Goal: Communication & Community: Participate in discussion

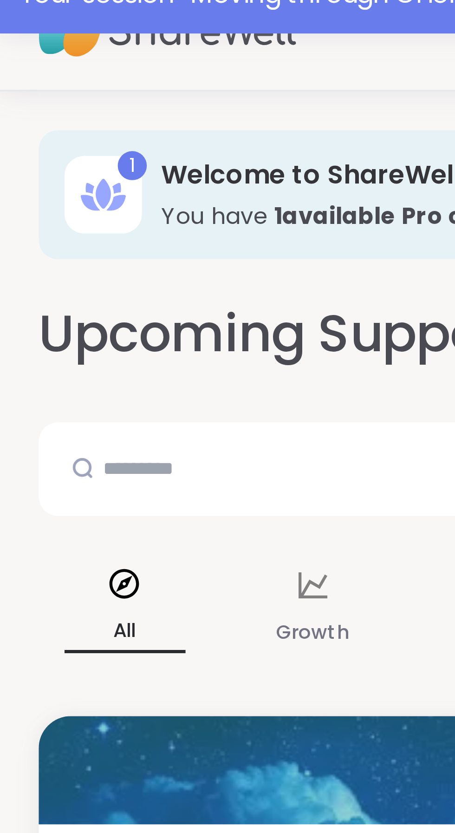
scroll to position [20, 0]
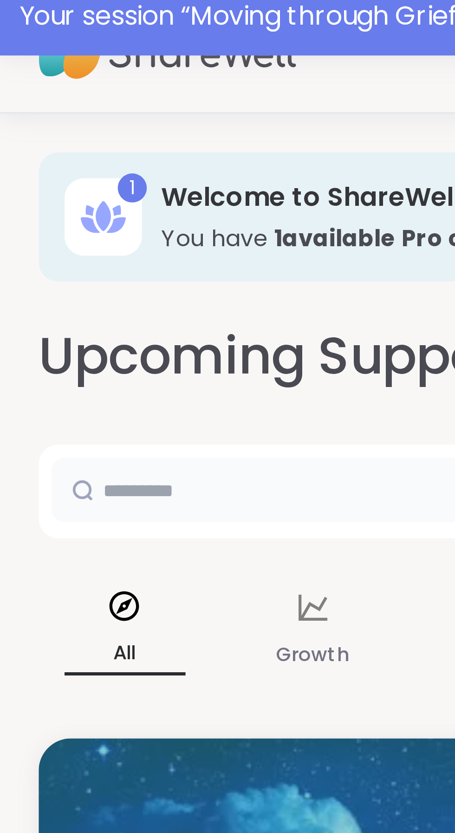
click at [45, 147] on input "text" at bounding box center [185, 147] width 341 height 19
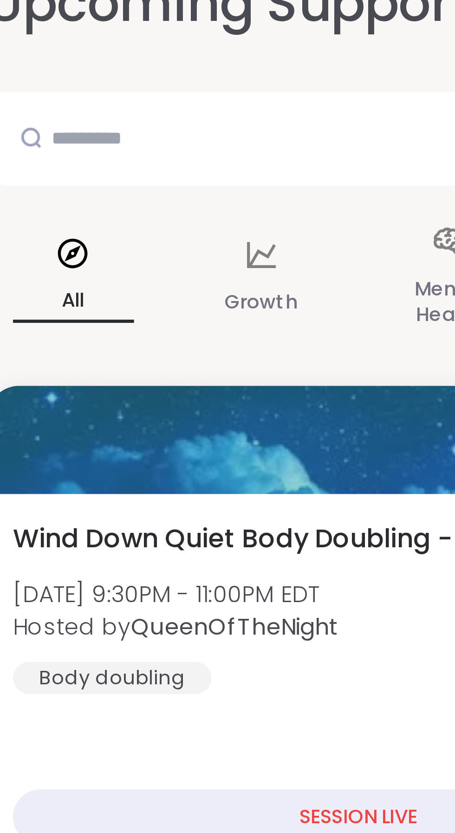
click at [38, 186] on div "All" at bounding box center [36, 188] width 50 height 46
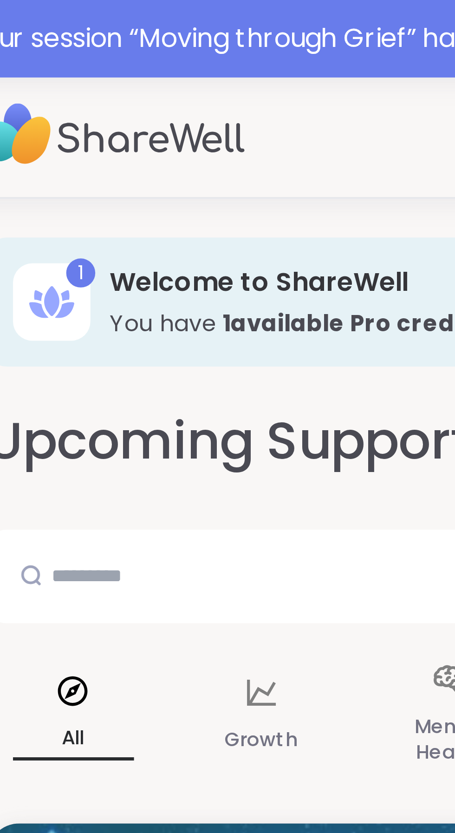
scroll to position [0, 0]
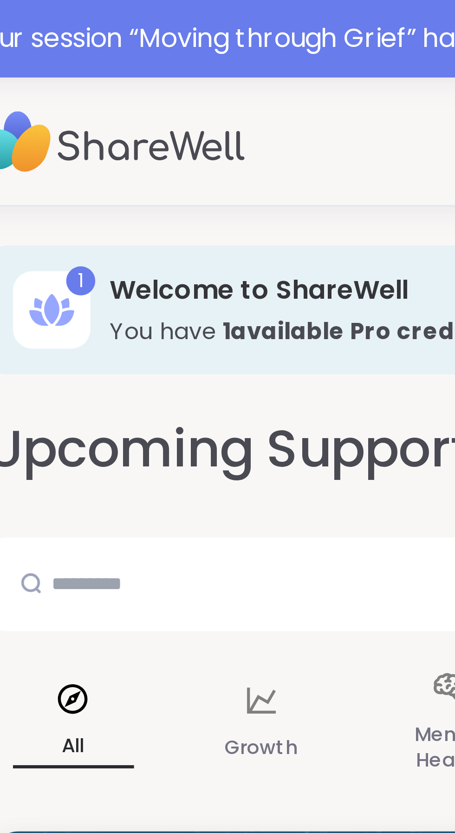
click at [32, 202] on icon at bounding box center [36, 201] width 8 height 8
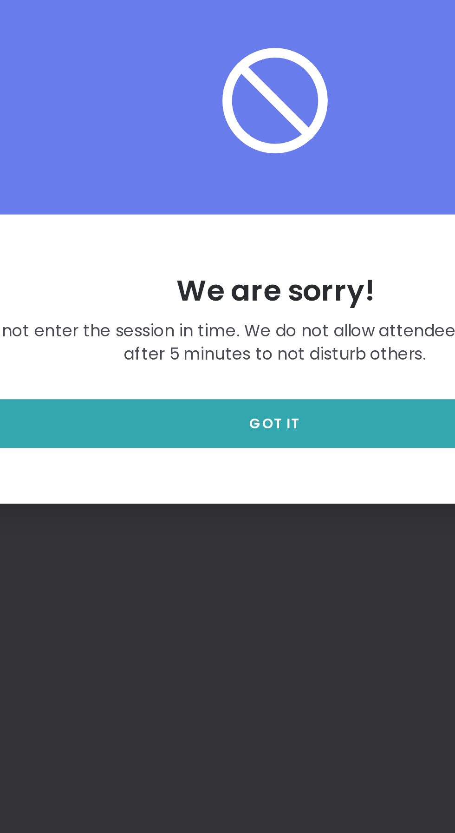
click at [210, 498] on link "GOT IT" at bounding box center [227, 488] width 271 height 20
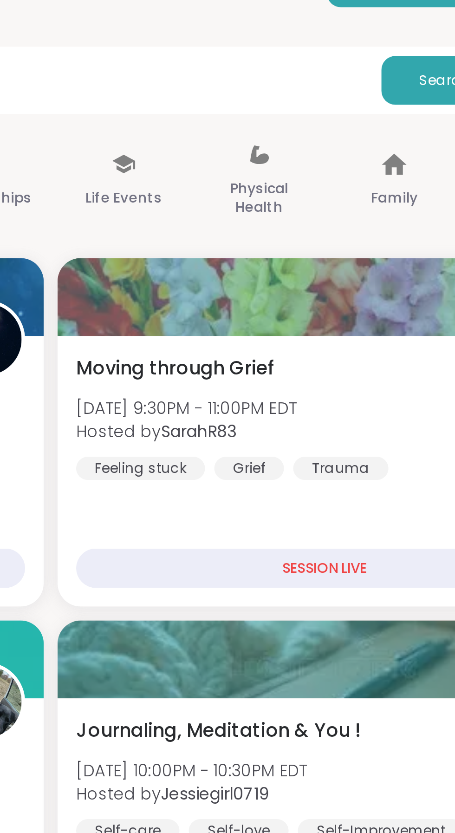
click at [270, 296] on span "[DATE] 9:30PM - 11:00PM EDT" at bounding box center [282, 299] width 88 height 9
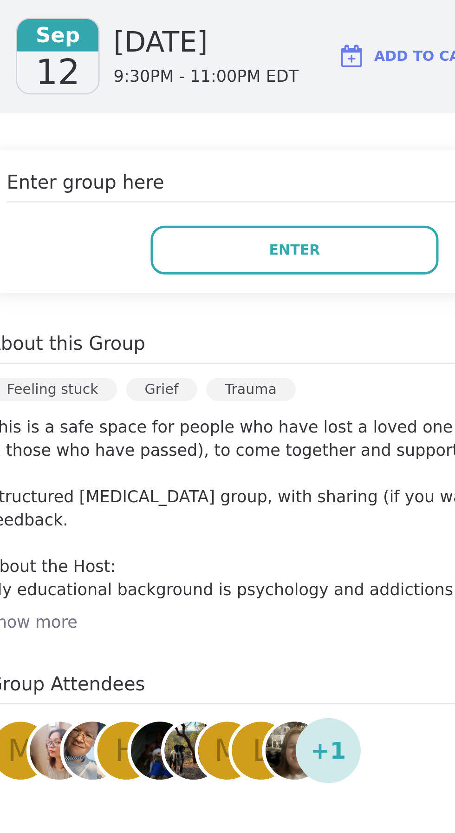
click at [335, 241] on button "Enter" at bounding box center [325, 236] width 115 height 20
click at [322, 244] on button "Enter" at bounding box center [325, 236] width 115 height 20
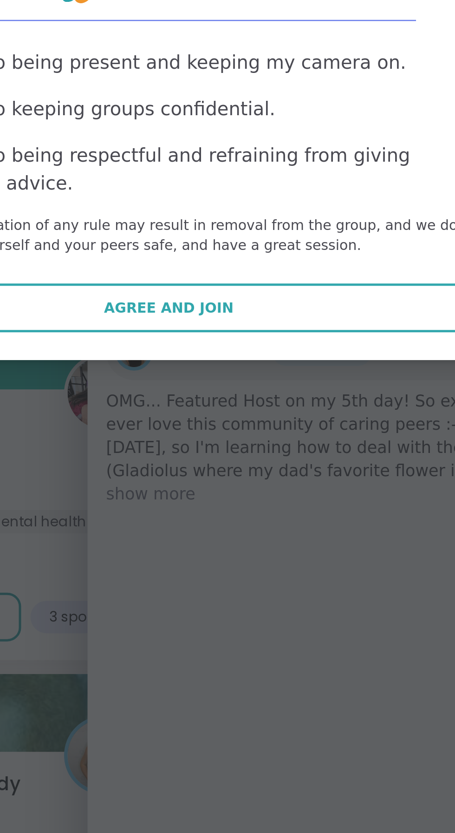
scroll to position [47, 0]
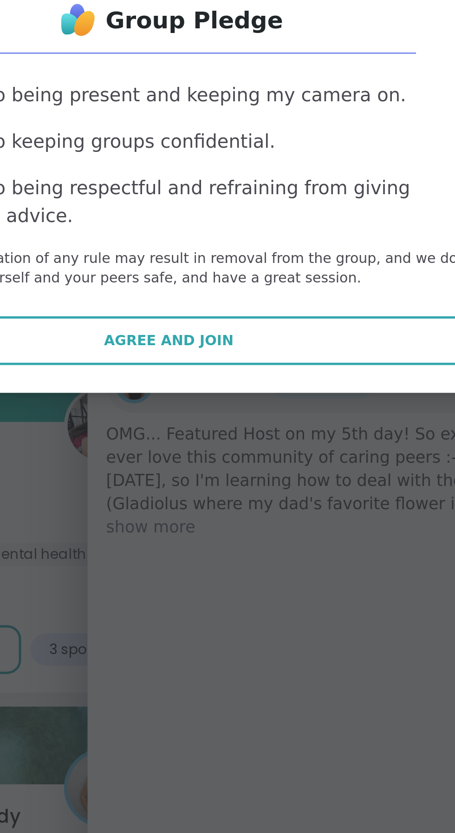
click at [233, 482] on span "Agree and Join" at bounding box center [228, 480] width 52 height 8
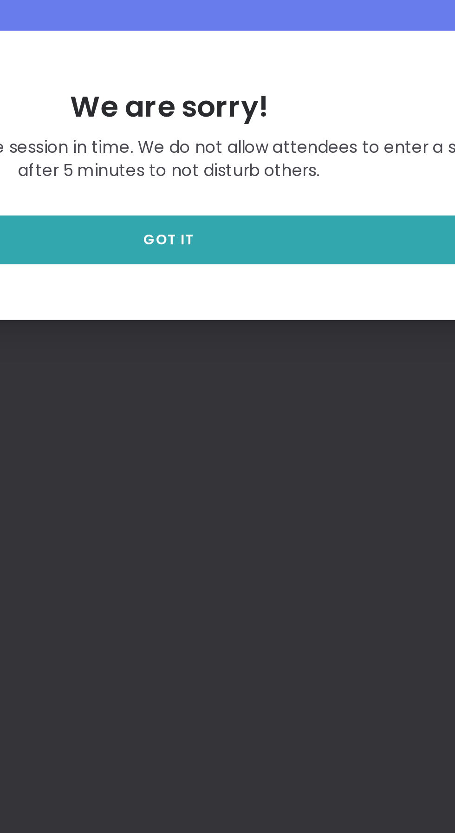
click at [251, 498] on link "GOT IT" at bounding box center [227, 488] width 271 height 20
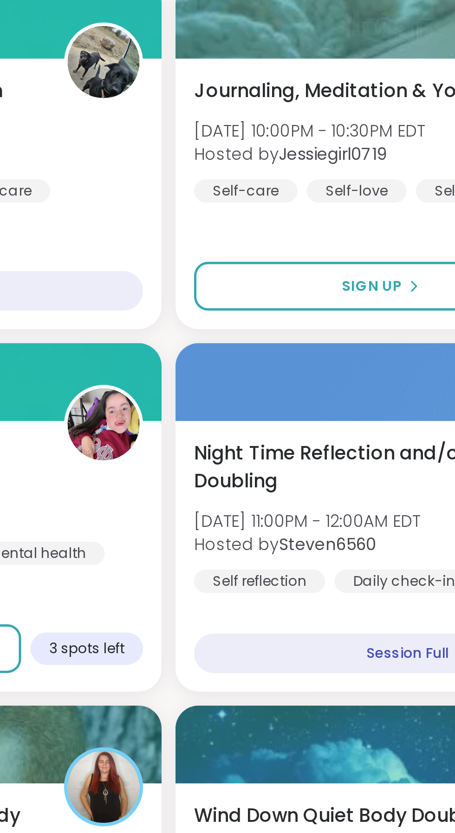
click at [202, 706] on img at bounding box center [201, 706] width 29 height 29
